Goal: Information Seeking & Learning: Learn about a topic

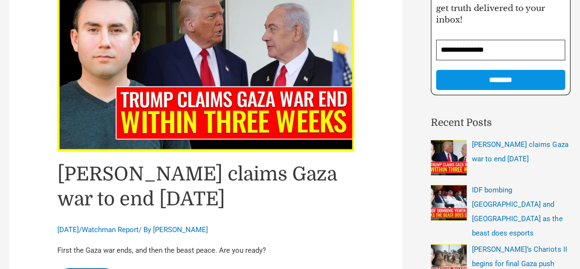
scroll to position [210, 0]
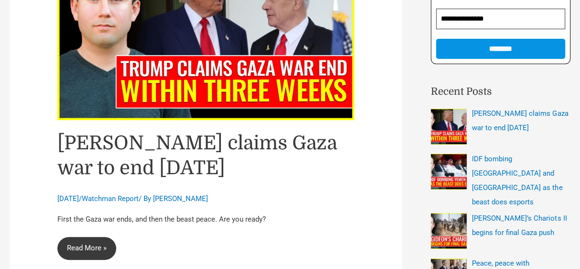
click at [93, 240] on link "[PERSON_NAME] claims Gaza war to end [DATE] Read More »" at bounding box center [86, 248] width 59 height 23
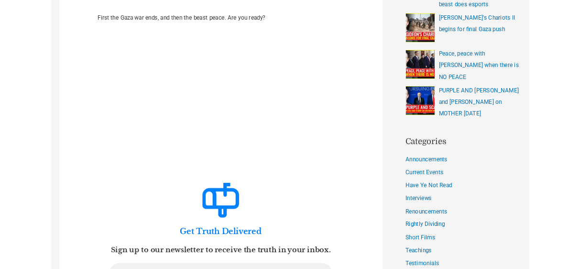
scroll to position [401, 0]
